Goal: Information Seeking & Learning: Learn about a topic

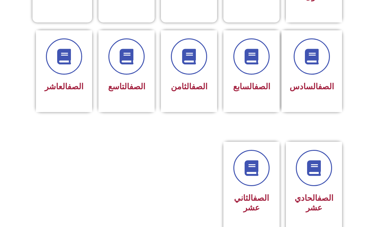
scroll to position [245, 0]
click at [326, 173] on link at bounding box center [314, 168] width 40 height 40
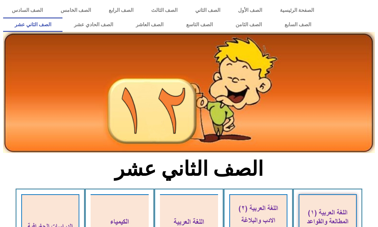
click at [88, 27] on link "الصف الحادي عشر" at bounding box center [94, 25] width 62 height 14
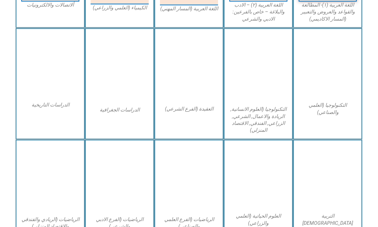
scroll to position [285, 0]
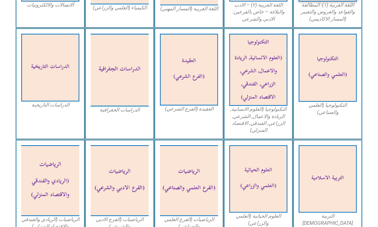
click at [339, 159] on img at bounding box center [328, 179] width 58 height 68
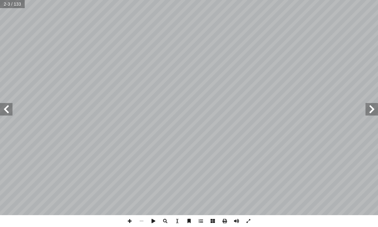
click at [7, 112] on span at bounding box center [6, 109] width 13 height 13
click at [6, 115] on span at bounding box center [6, 109] width 13 height 13
click at [7, 108] on span at bounding box center [6, 109] width 13 height 13
click at [368, 113] on span at bounding box center [372, 109] width 13 height 13
click at [369, 108] on span at bounding box center [372, 109] width 13 height 13
